Goal: Task Accomplishment & Management: Use online tool/utility

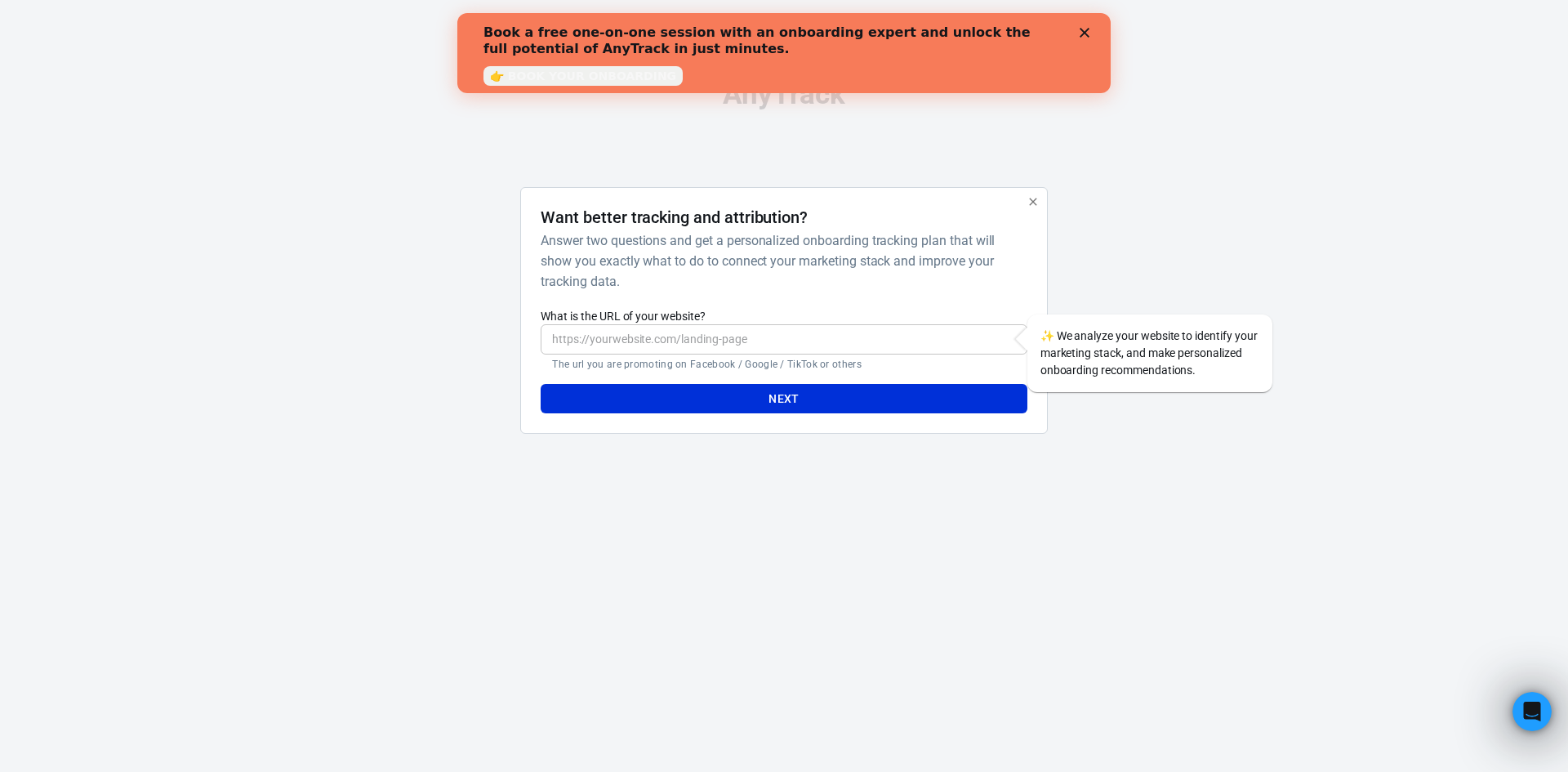
click at [1085, 34] on polygon "Close" at bounding box center [1084, 33] width 9 height 9
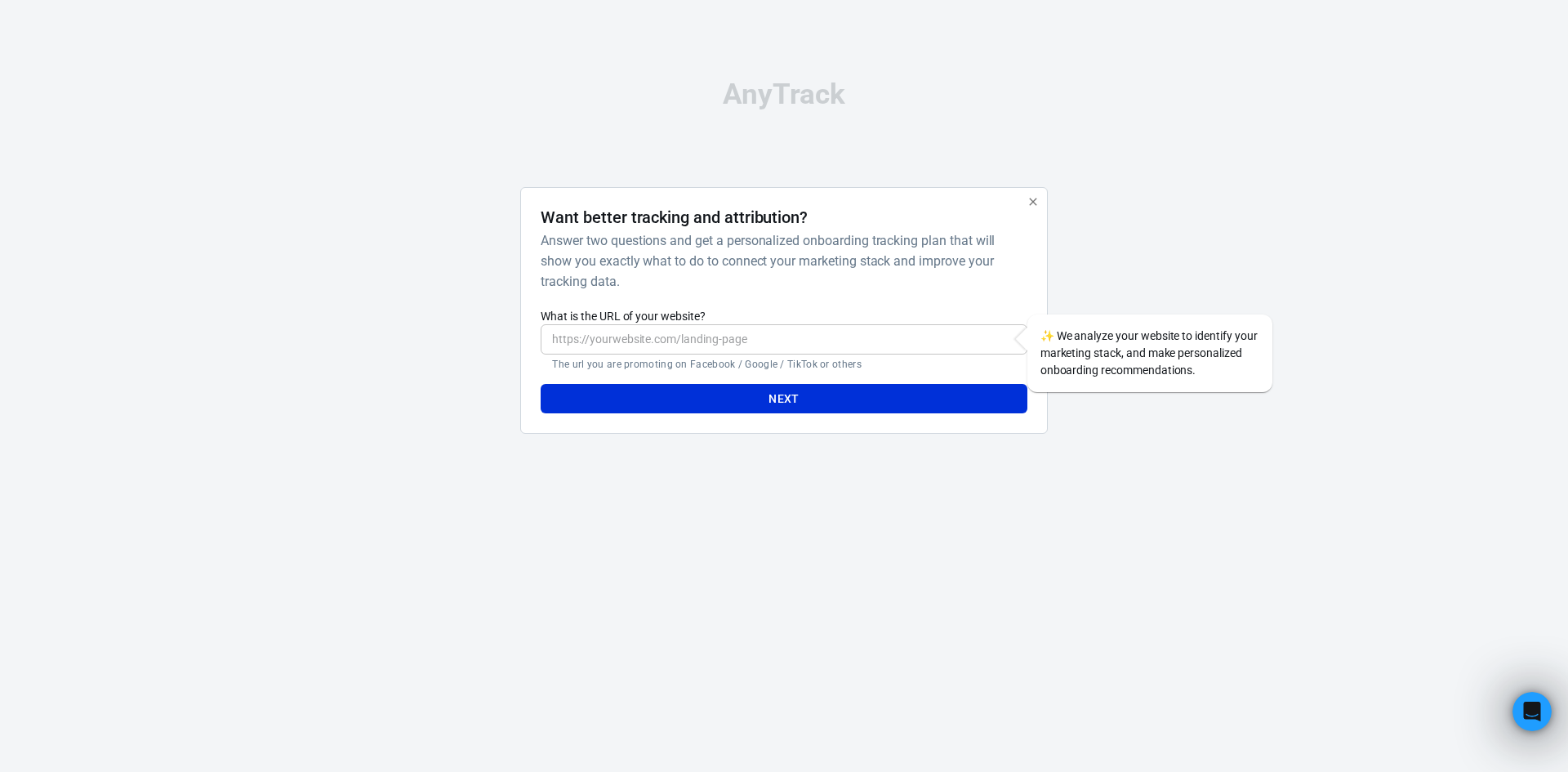
click at [573, 333] on input "What is the URL of your website?" at bounding box center [784, 339] width 486 height 30
paste input "[URL][DOMAIN_NAME]"
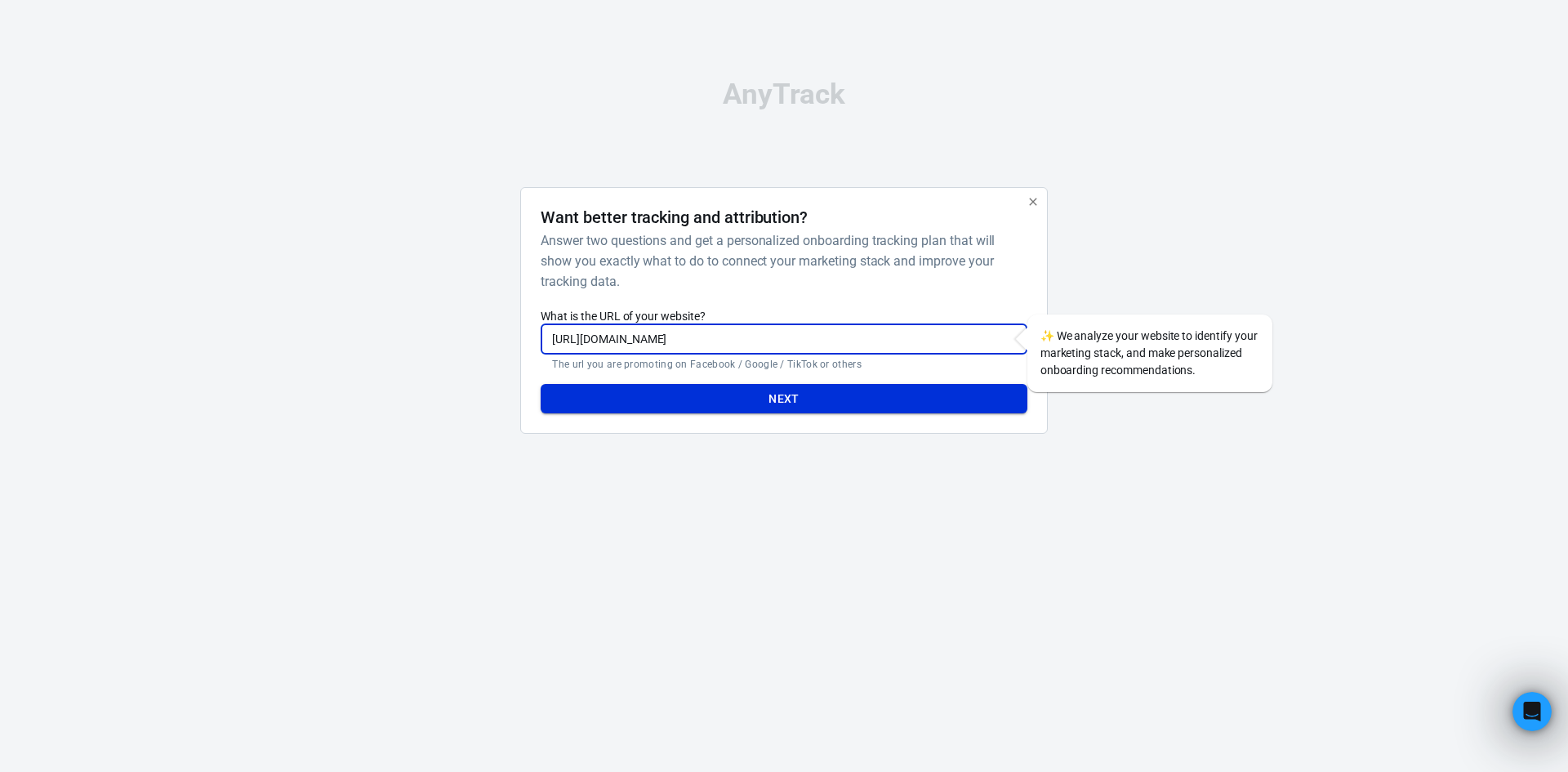
type input "[URL][DOMAIN_NAME]"
click at [740, 402] on button "Next" at bounding box center [784, 399] width 486 height 30
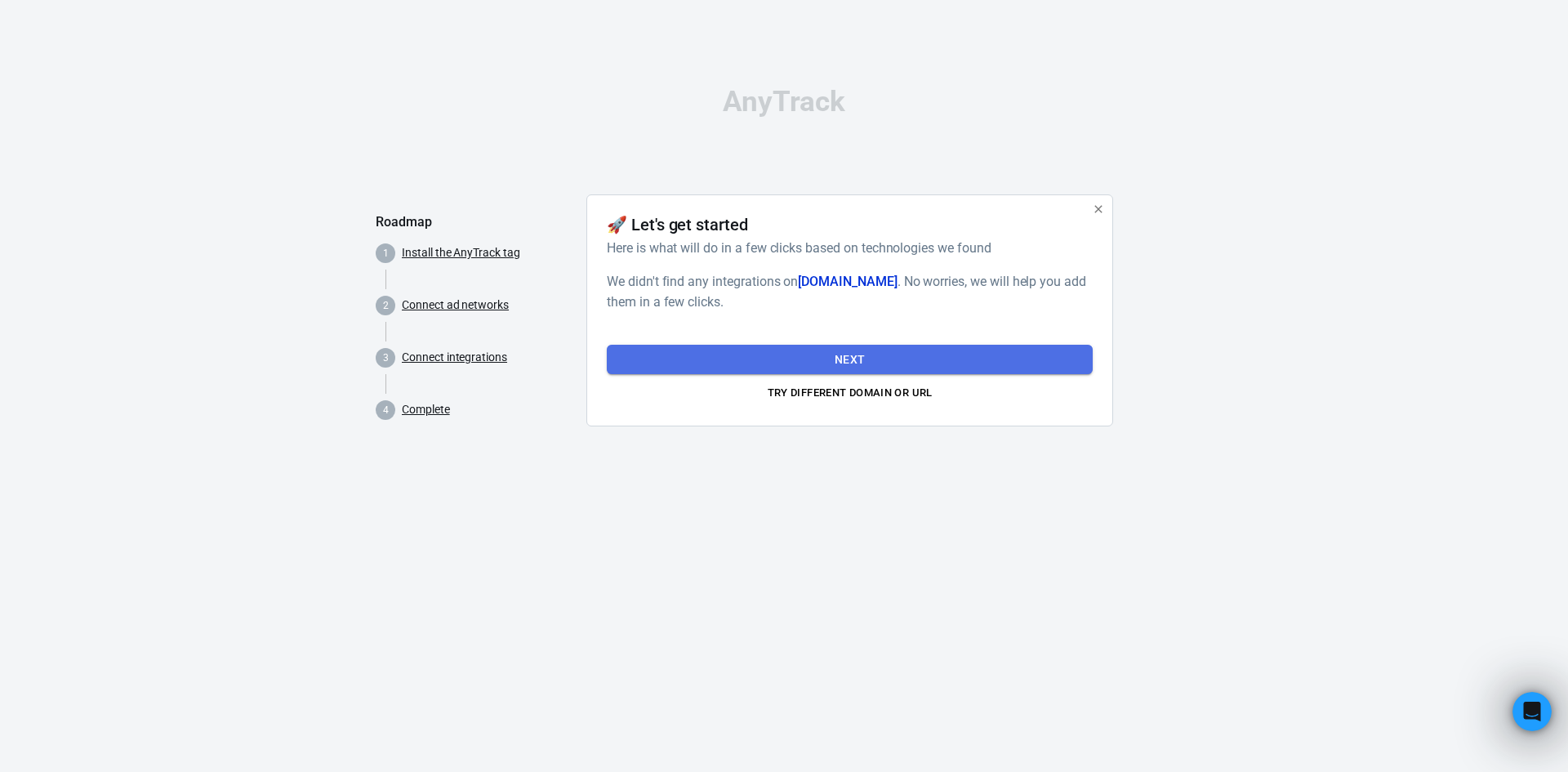
click at [839, 360] on button "Next" at bounding box center [849, 360] width 486 height 30
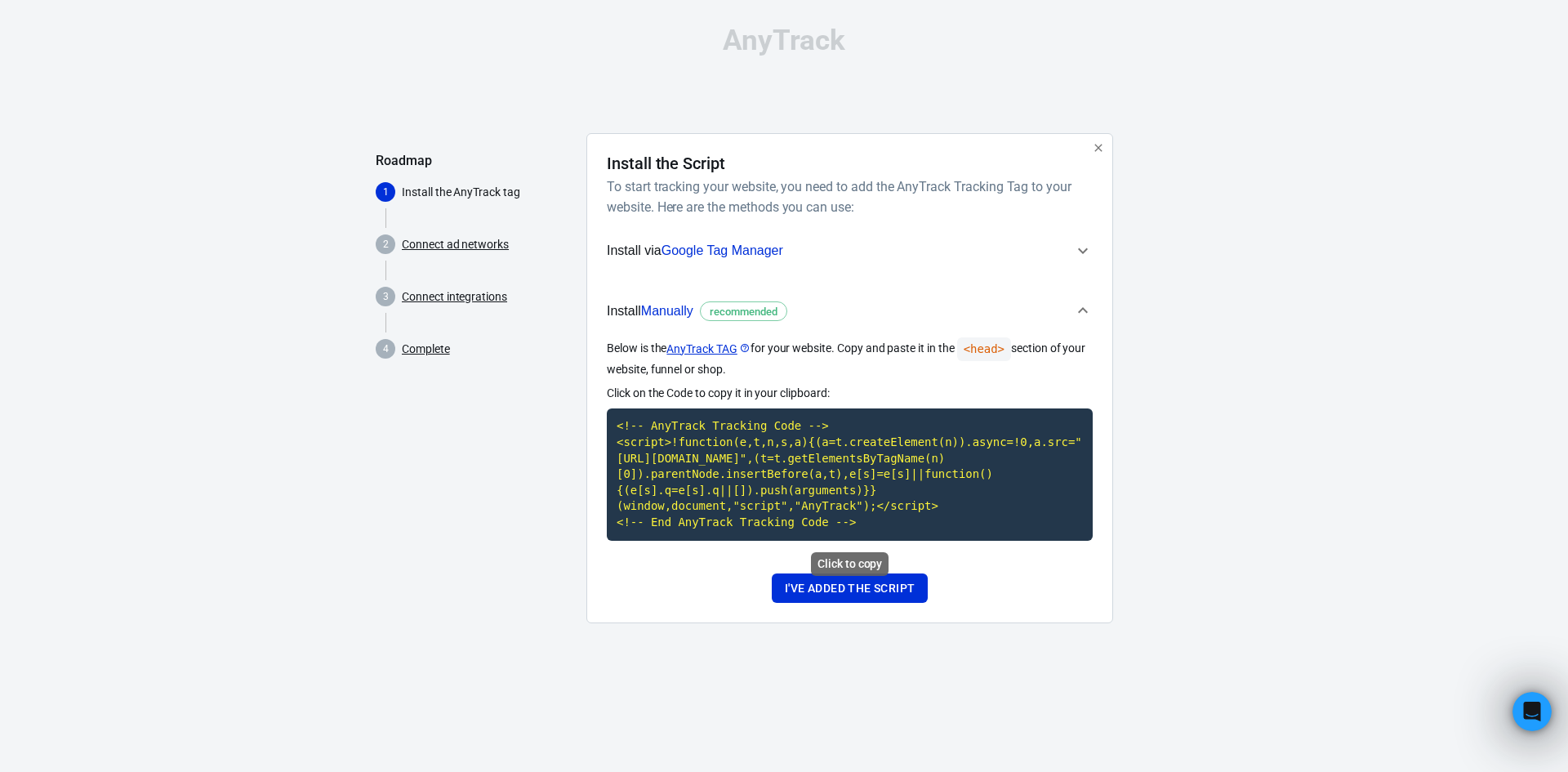
click at [807, 495] on code "<!-- AnyTrack Tracking Code --> <script>!function(e,t,n,s,a){(a=t.createElement…" at bounding box center [849, 474] width 486 height 131
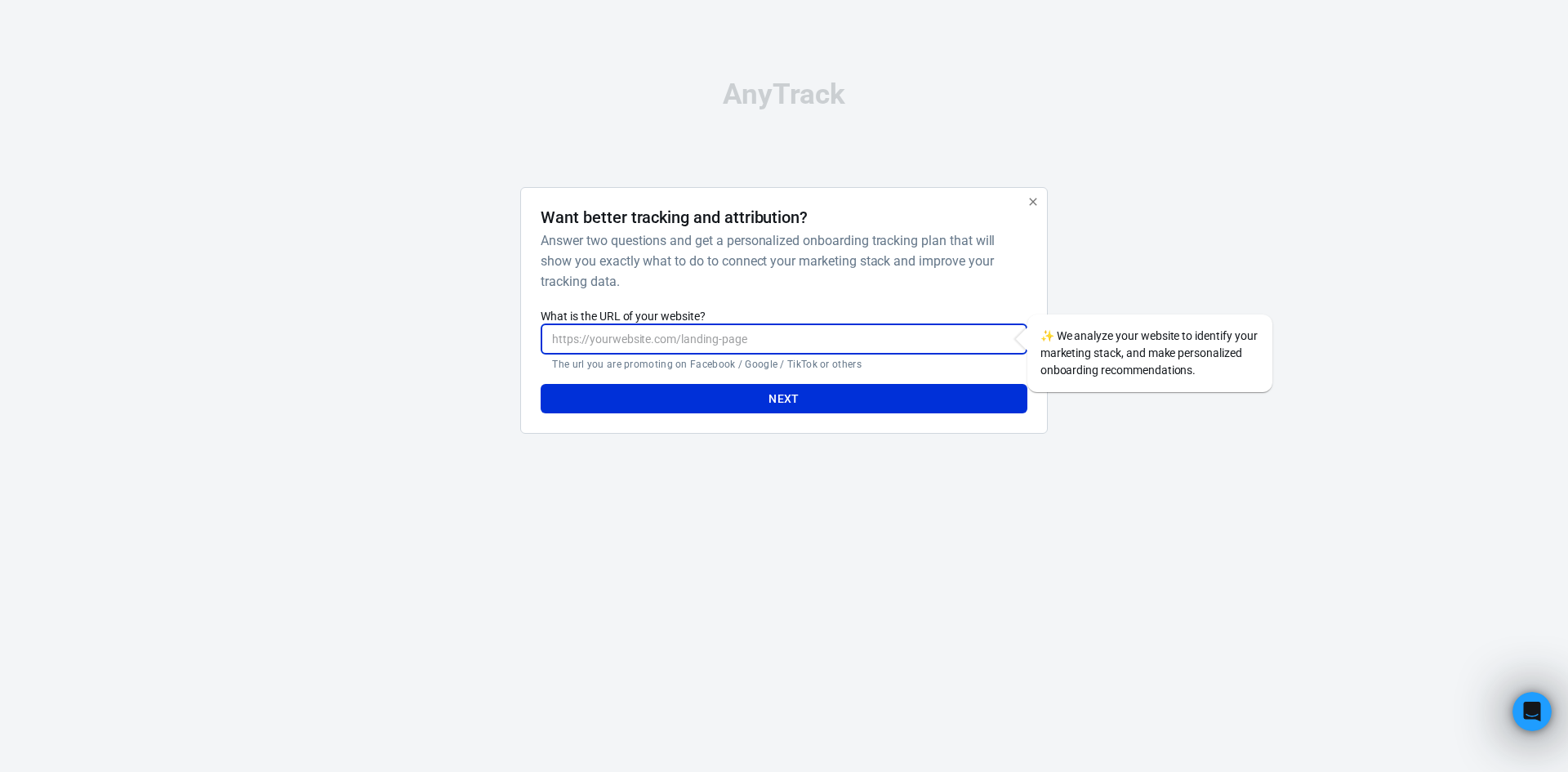
click at [655, 334] on input "What is the URL of your website?" at bounding box center [784, 339] width 486 height 30
paste input "[URL][DOMAIN_NAME]"
type input "[URL][DOMAIN_NAME]"
click at [541, 384] on button "Next" at bounding box center [784, 399] width 486 height 30
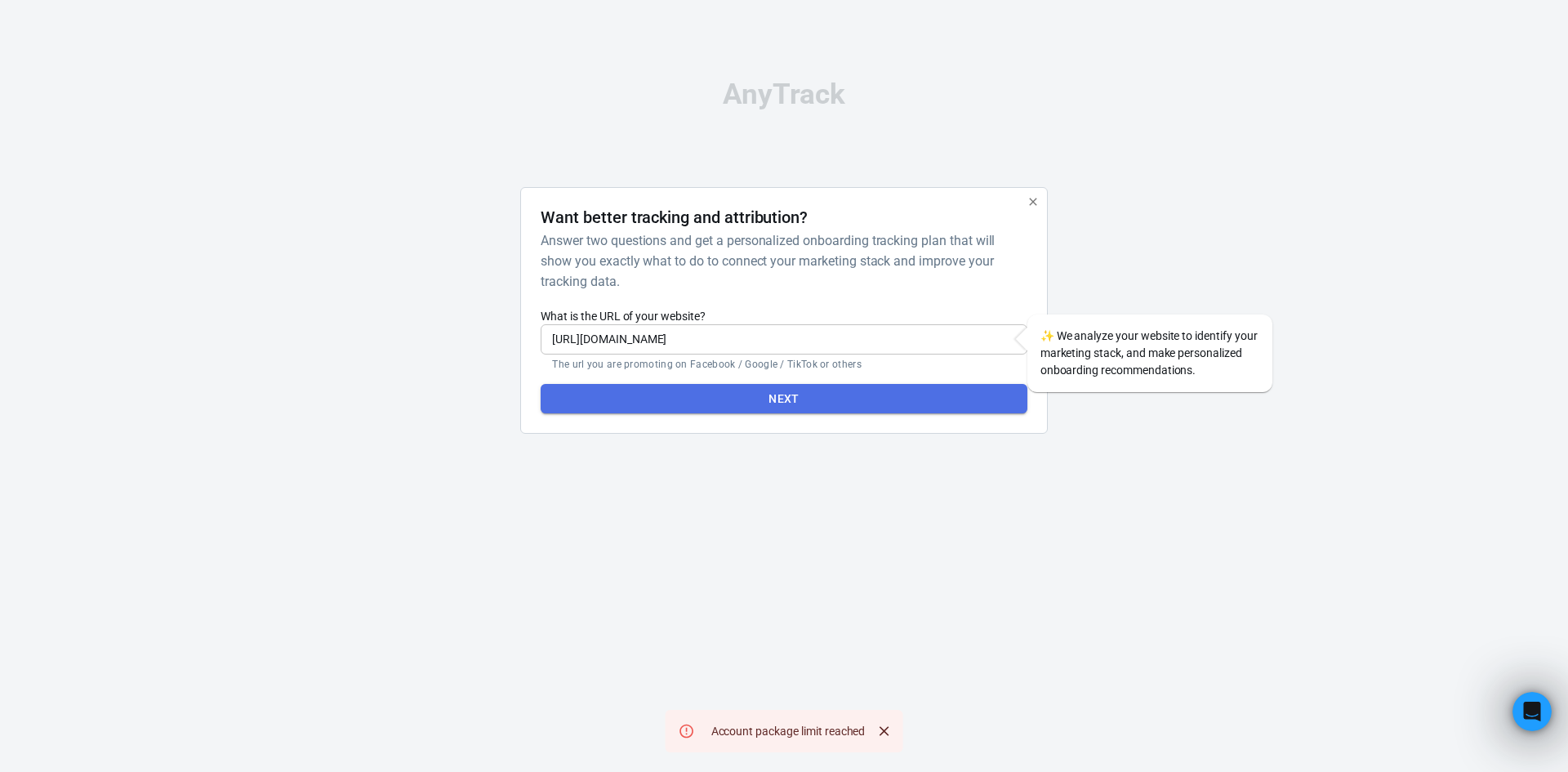
click at [757, 398] on button "Next" at bounding box center [784, 399] width 486 height 30
